Goal: Transaction & Acquisition: Download file/media

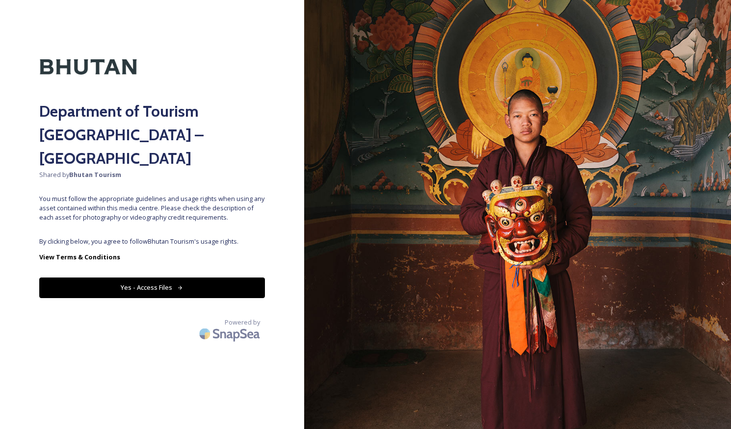
click at [170, 278] on button "Yes - Access Files" at bounding box center [152, 288] width 226 height 20
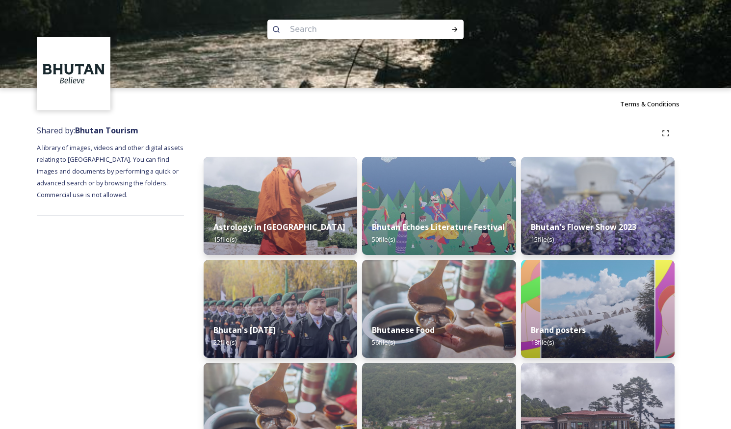
click at [319, 32] on input at bounding box center [352, 30] width 134 height 22
type input "motorbike"
click at [454, 29] on icon at bounding box center [454, 29] width 5 height 5
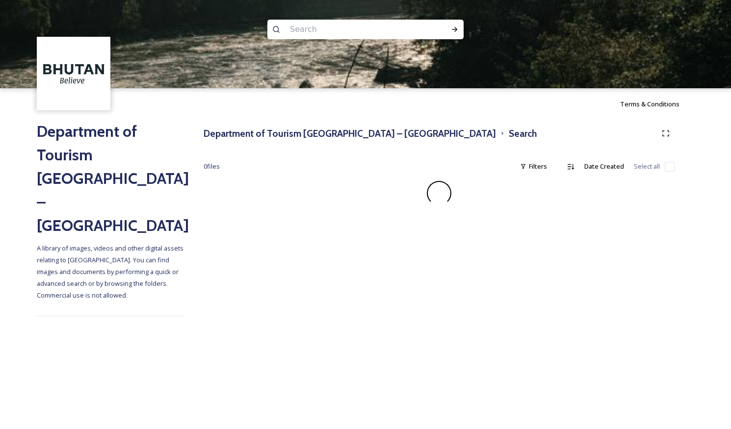
click at [338, 32] on input at bounding box center [352, 30] width 134 height 22
type input "moto"
click at [459, 30] on div "Run Search" at bounding box center [455, 30] width 18 height 18
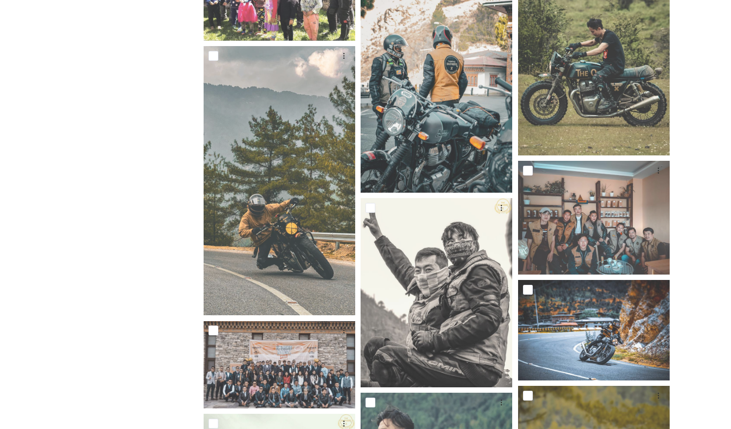
scroll to position [529, 0]
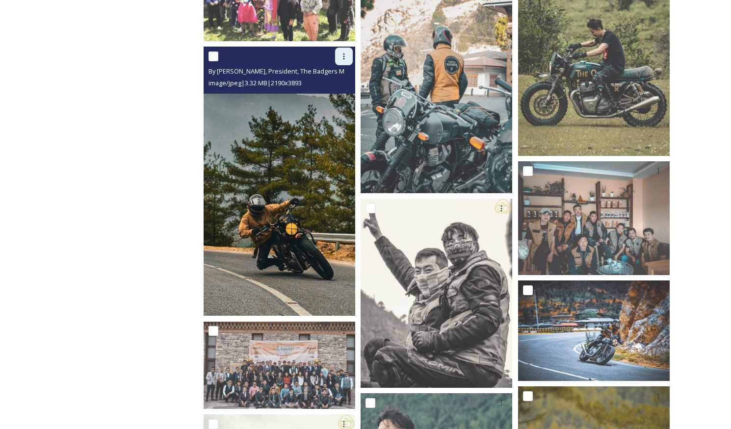
click at [343, 58] on icon at bounding box center [344, 57] width 8 height 8
click at [333, 100] on span "Download" at bounding box center [333, 96] width 30 height 9
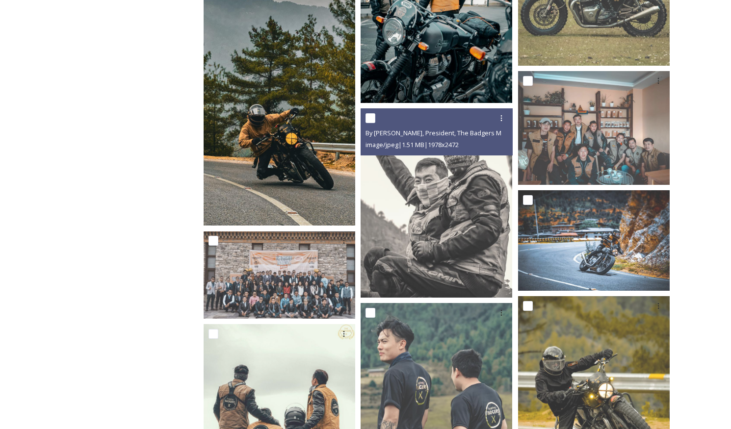
scroll to position [649, 0]
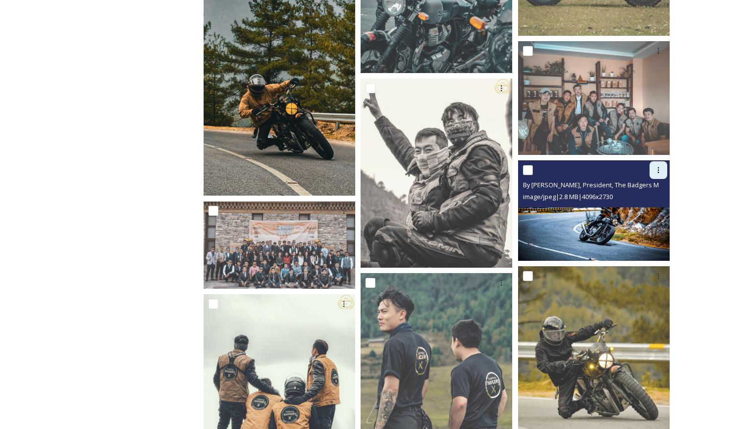
click at [659, 171] on icon at bounding box center [659, 170] width 8 height 8
click at [641, 212] on span "Download" at bounding box center [647, 210] width 30 height 9
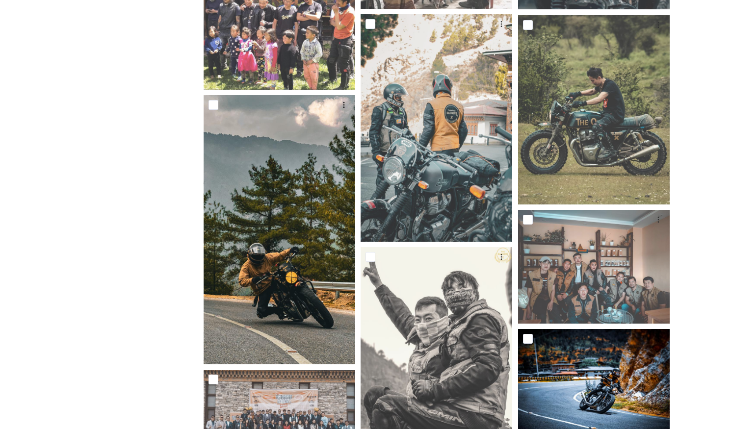
scroll to position [482, 0]
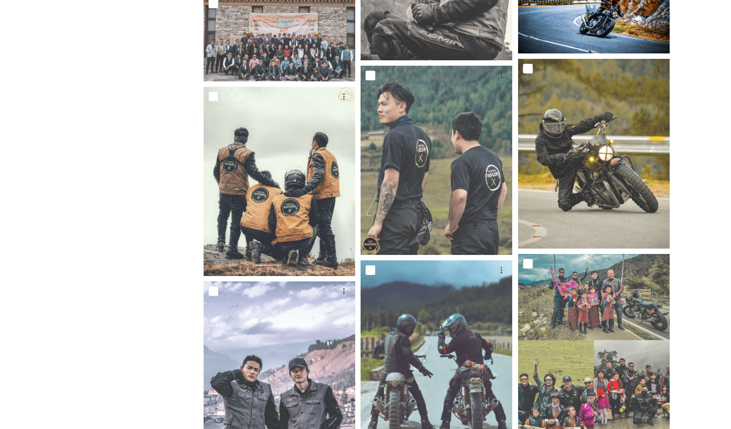
scroll to position [860, 0]
